Goal: Task Accomplishment & Management: Use online tool/utility

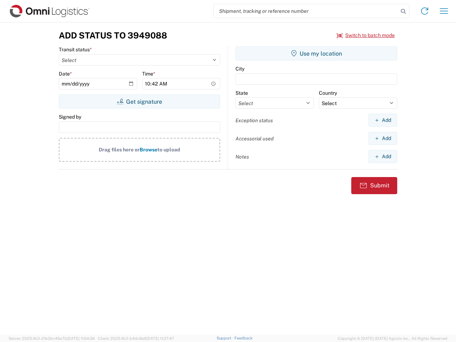
click at [306, 11] on input "search" at bounding box center [306, 11] width 185 height 14
click at [403, 11] on icon at bounding box center [403, 11] width 10 height 10
click at [425, 11] on icon at bounding box center [424, 10] width 11 height 11
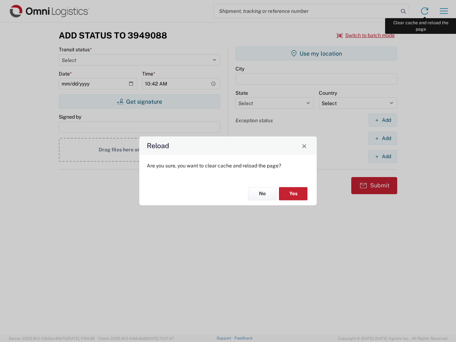
click at [444, 11] on div "Reload Are you sure, you want to clear cache and reload the page? No Yes" at bounding box center [228, 171] width 456 height 342
click at [366, 35] on div "Reload Are you sure, you want to clear cache and reload the page? No Yes" at bounding box center [228, 171] width 456 height 342
click at [139, 102] on div "Reload Are you sure, you want to clear cache and reload the page? No Yes" at bounding box center [228, 171] width 456 height 342
click at [316, 53] on div "Reload Are you sure, you want to clear cache and reload the page? No Yes" at bounding box center [228, 171] width 456 height 342
click at [383, 120] on div "Reload Are you sure, you want to clear cache and reload the page? No Yes" at bounding box center [228, 171] width 456 height 342
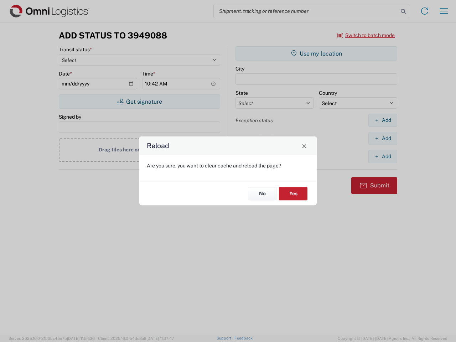
click at [383, 138] on div "Reload Are you sure, you want to clear cache and reload the page? No Yes" at bounding box center [228, 171] width 456 height 342
click at [383, 156] on div "Reload Are you sure, you want to clear cache and reload the page? No Yes" at bounding box center [228, 171] width 456 height 342
